Goal: Register for event/course

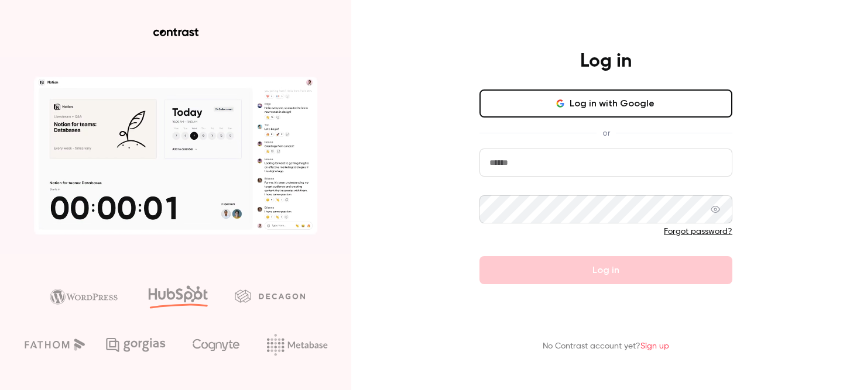
click at [584, 105] on button "Log in with Google" at bounding box center [605, 104] width 253 height 28
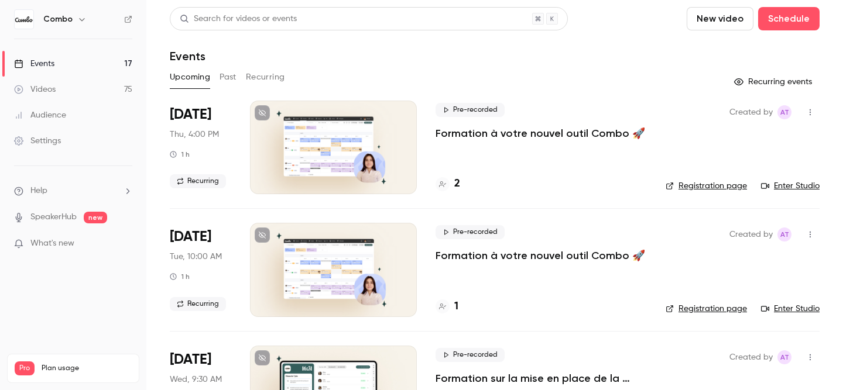
click at [618, 136] on p "Formation à votre nouvel outil Combo 🚀" at bounding box center [541, 133] width 210 height 14
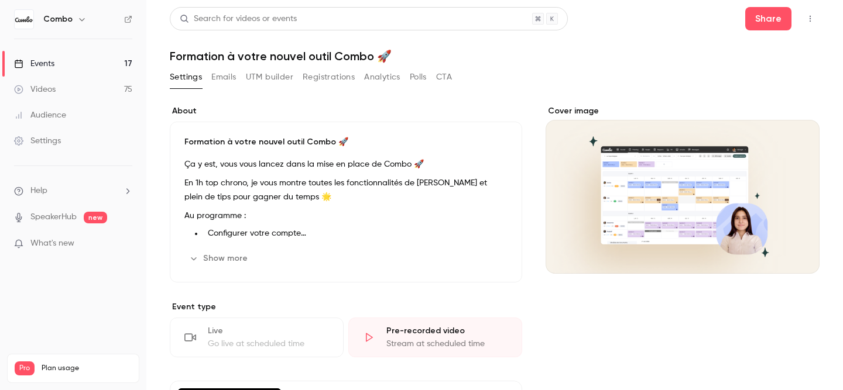
scroll to position [299, 0]
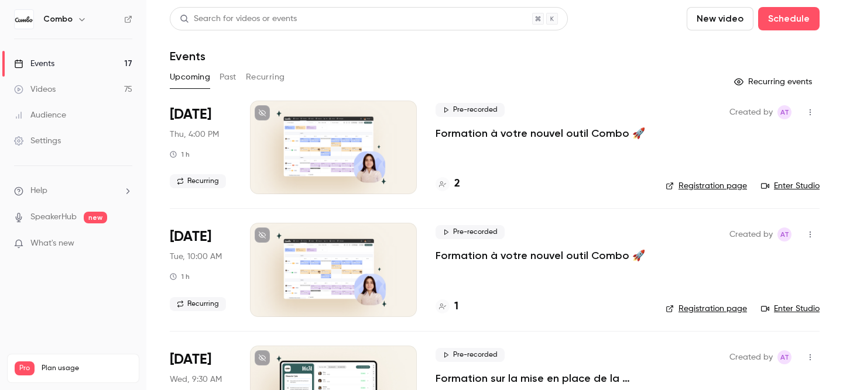
click at [455, 190] on h4 "2" at bounding box center [457, 184] width 6 height 16
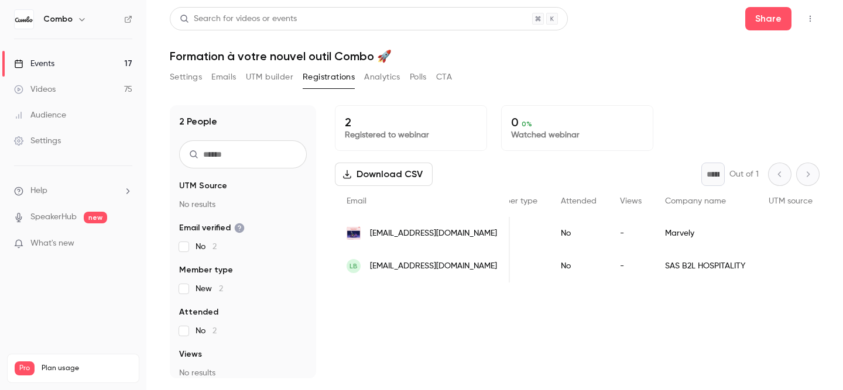
scroll to position [0, 152]
